Goal: Contribute content

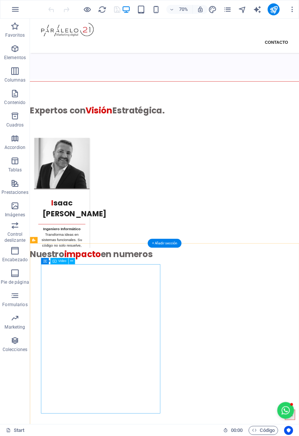
scroll to position [2138, 0]
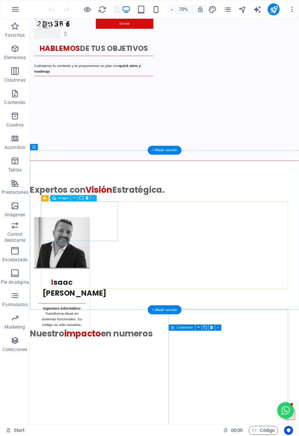
scroll to position [2076, 0]
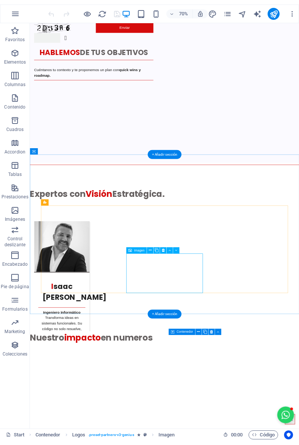
scroll to position [2023, 0]
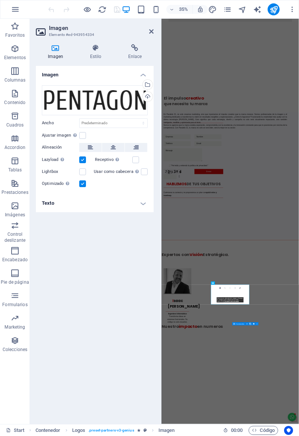
click at [146, 97] on div "Cargar" at bounding box center [146, 97] width 11 height 11
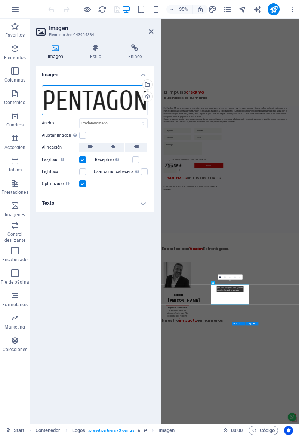
scroll to position [2023, 0]
